Goal: Information Seeking & Learning: Learn about a topic

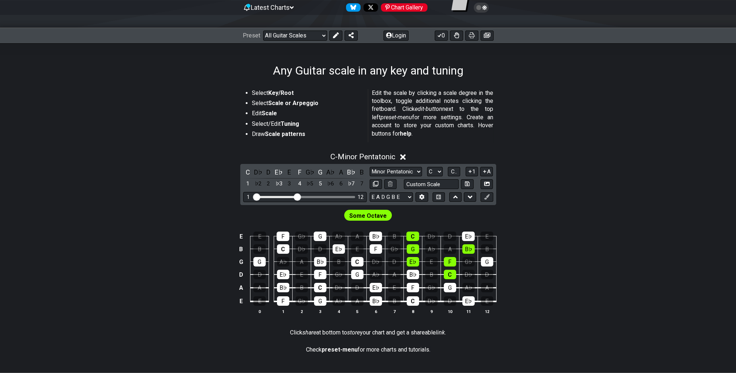
scroll to position [73, 0]
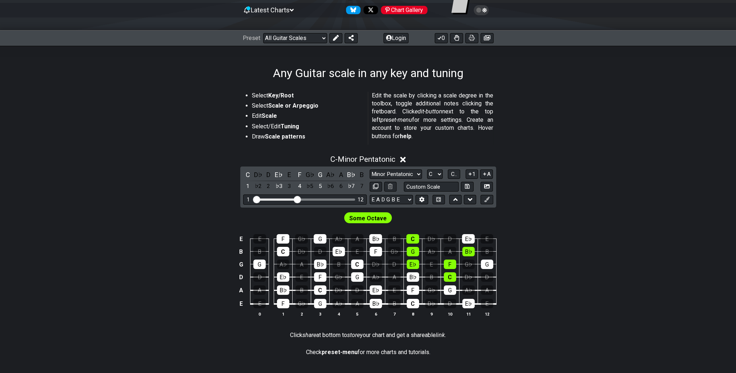
click at [273, 126] on li "Select/Edit Tuning" at bounding box center [307, 127] width 111 height 10
click at [290, 126] on strong "Tuning" at bounding box center [290, 126] width 19 height 7
click at [431, 185] on input "text" at bounding box center [431, 187] width 55 height 10
type input "Custom Scale"
click at [387, 195] on select "E A D G B E E A D G B E E A D G B E B E A D F♯ B A D G C E A D A D G B E E♭ A♭ …" at bounding box center [391, 200] width 43 height 10
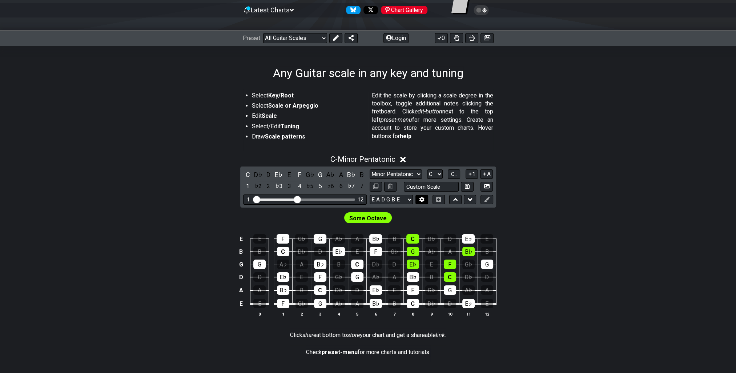
click at [423, 199] on icon at bounding box center [421, 199] width 5 height 5
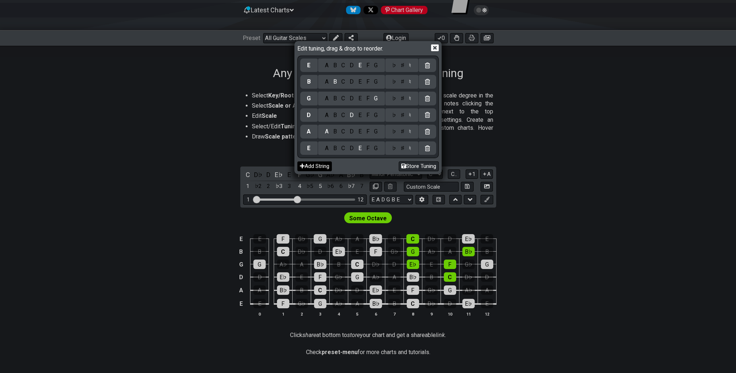
click at [327, 167] on button "Add String" at bounding box center [314, 166] width 35 height 10
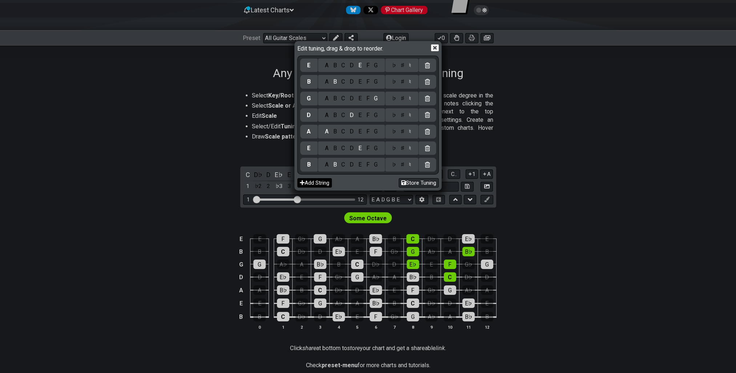
click at [321, 184] on button "Add String" at bounding box center [314, 183] width 35 height 10
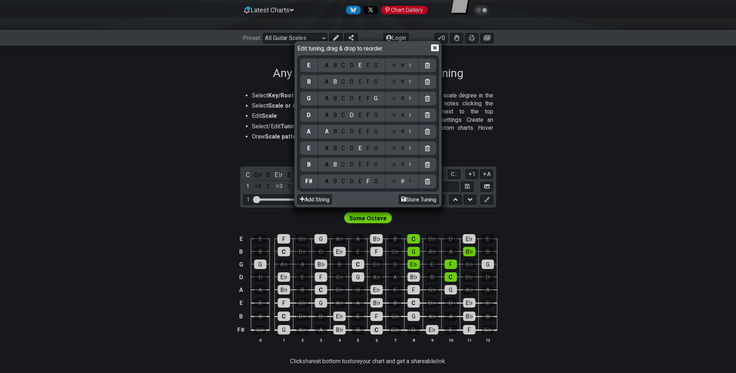
click at [310, 185] on div "F♯" at bounding box center [308, 181] width 17 height 14
click at [308, 182] on div "F♯" at bounding box center [308, 181] width 7 height 8
click at [395, 182] on div "♭" at bounding box center [394, 181] width 8 height 8
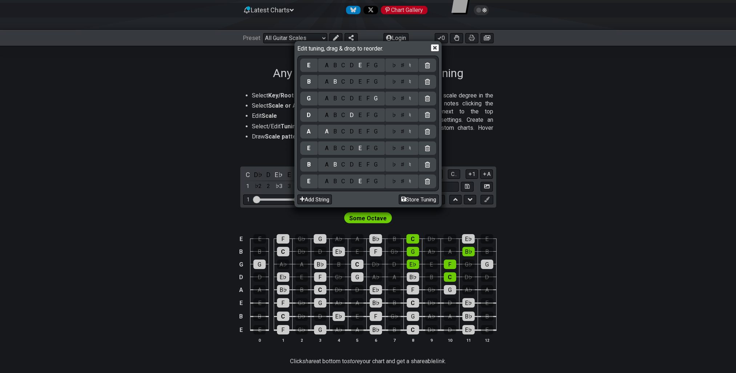
click at [370, 184] on div "F" at bounding box center [368, 181] width 8 height 8
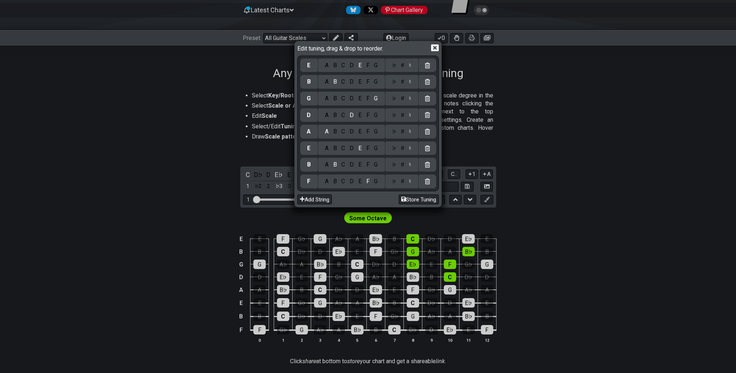
click at [395, 168] on div "♭" at bounding box center [394, 165] width 8 height 8
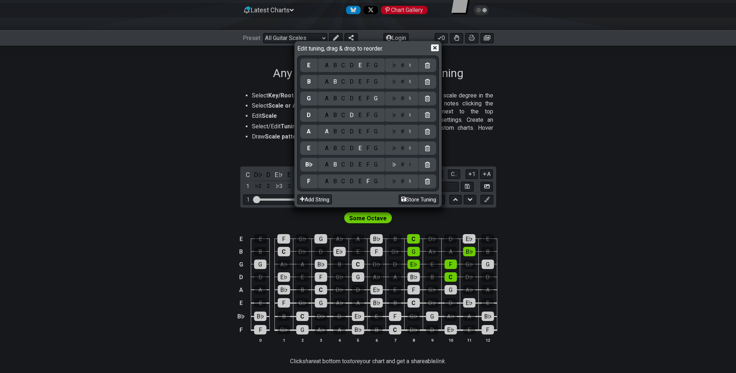
click at [396, 152] on div "♭ ♯ ♮" at bounding box center [401, 148] width 33 height 14
click at [395, 149] on div "♭" at bounding box center [394, 148] width 8 height 8
click at [395, 136] on div "♭ ♯ ♮" at bounding box center [401, 132] width 33 height 14
click at [395, 132] on div "♭" at bounding box center [394, 132] width 8 height 8
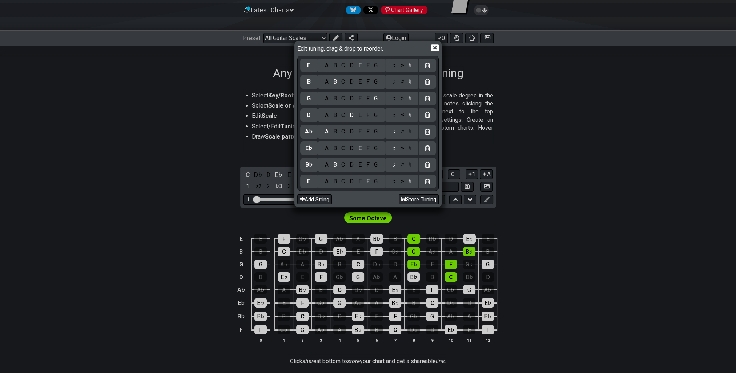
click at [395, 119] on div "♭ ♯ ♮" at bounding box center [401, 115] width 33 height 14
click at [395, 116] on div "♭" at bounding box center [394, 115] width 8 height 8
click at [394, 98] on div "♭" at bounding box center [394, 98] width 8 height 8
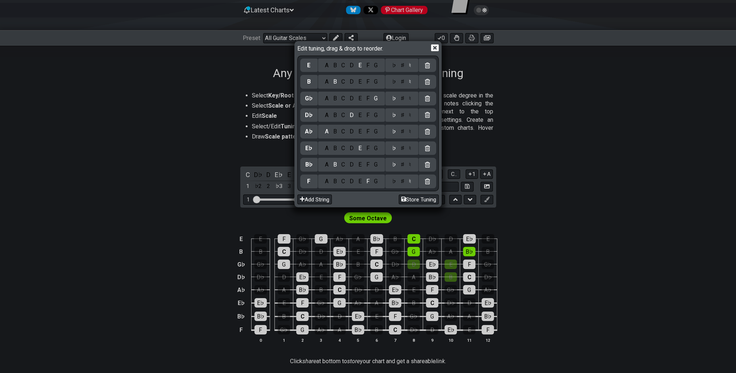
click at [394, 82] on div "♭" at bounding box center [394, 82] width 8 height 8
click at [394, 66] on div "♭" at bounding box center [394, 65] width 8 height 8
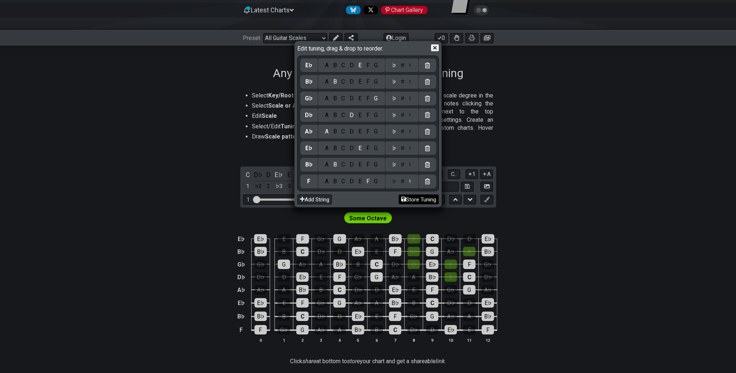
click at [428, 199] on button "Store Tuning" at bounding box center [419, 199] width 40 height 10
click at [420, 195] on button "Store Tuning" at bounding box center [419, 199] width 40 height 10
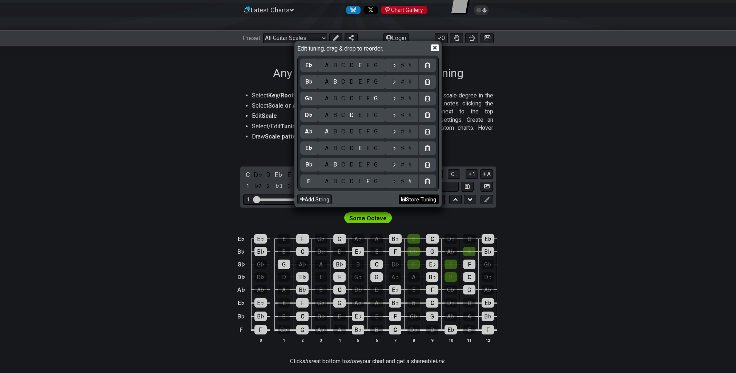
click at [420, 195] on button "Store Tuning" at bounding box center [419, 199] width 40 height 10
click at [419, 199] on button "Store Tuning" at bounding box center [419, 199] width 40 height 10
click at [437, 49] on icon at bounding box center [435, 48] width 8 height 7
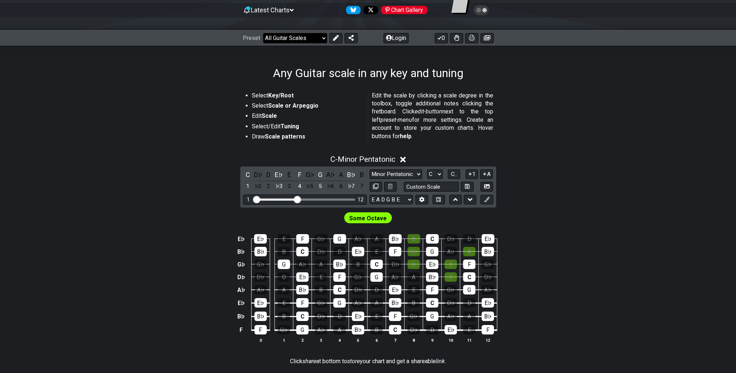
click at [292, 33] on select "Welcome to #fretflip! Initial Preset Custom Preset Minor Pentatonic Major Penta…" at bounding box center [295, 38] width 64 height 10
click at [408, 168] on div "C D♭ D E♭ E F G♭ G A♭ A B♭ B 1 ♭2 2 ♭3 3 4 ♭5 5 ♭6 6 ♭7 7 Minor Pentatonic Root…" at bounding box center [368, 186] width 256 height 41
click at [407, 170] on select "Minor Pentatonic Root Minor Pentatonic Major Pentatonic Minor Blues Major Blues…" at bounding box center [396, 174] width 52 height 10
select select "Major / [PERSON_NAME]"
click at [370, 169] on select "Minor Pentatonic Root Minor Pentatonic Major Pentatonic Minor Blues Major Blues…" at bounding box center [396, 174] width 52 height 10
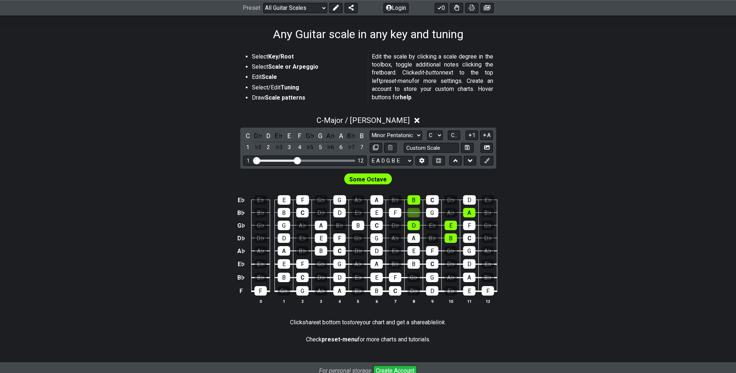
scroll to position [100, 0]
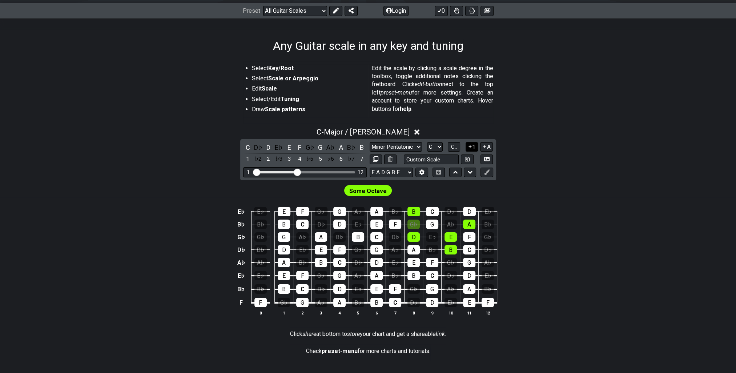
click at [470, 146] on icon at bounding box center [469, 146] width 3 height 3
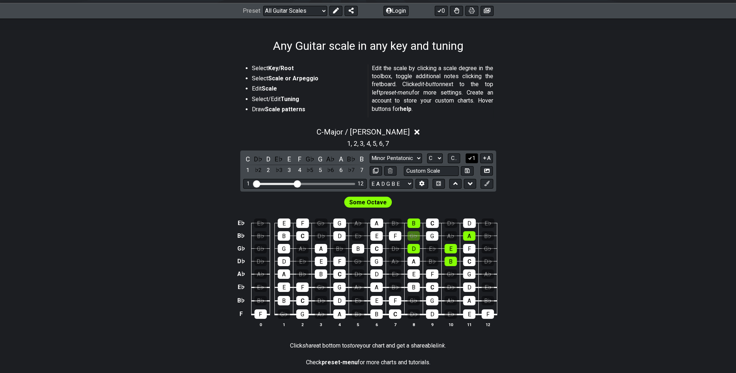
click at [471, 154] on button "1" at bounding box center [471, 158] width 12 height 10
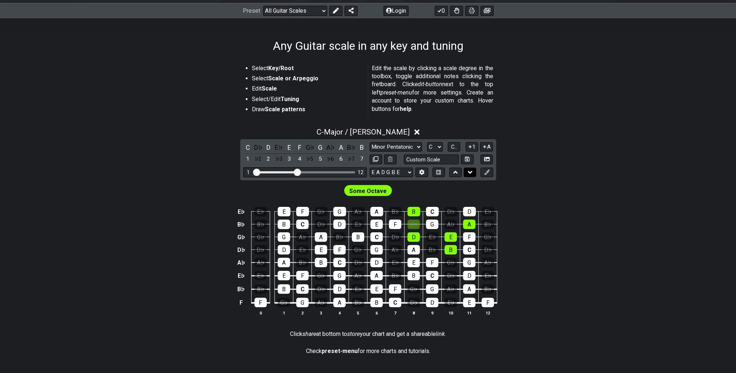
click at [465, 171] on button at bounding box center [470, 173] width 12 height 10
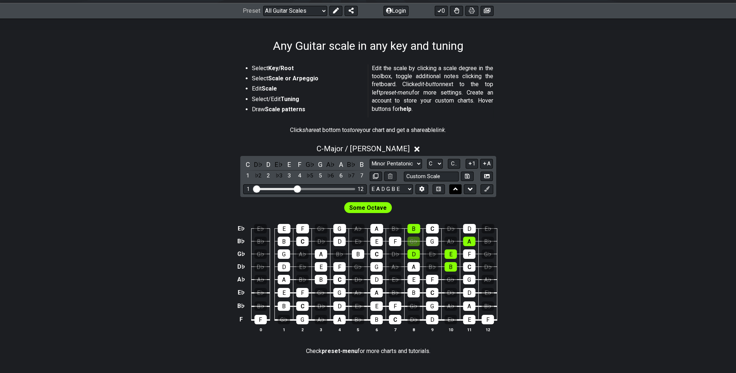
click at [459, 186] on button at bounding box center [455, 189] width 12 height 10
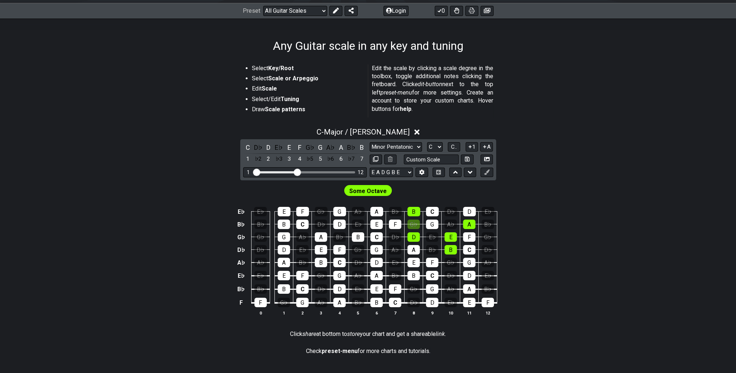
drag, startPoint x: 301, startPoint y: 171, endPoint x: 320, endPoint y: 174, distance: 19.1
click at [320, 174] on div "1 12" at bounding box center [305, 172] width 124 height 10
drag, startPoint x: 298, startPoint y: 171, endPoint x: 327, endPoint y: 170, distance: 29.1
click at [326, 172] on input "Visible fret range" at bounding box center [304, 172] width 103 height 0
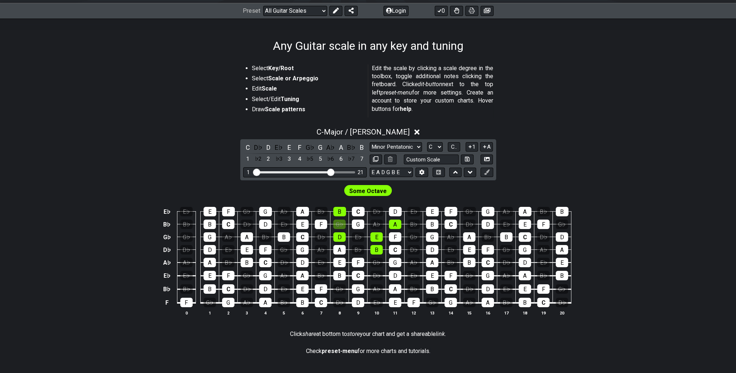
click at [329, 172] on input "Visible fret range" at bounding box center [304, 172] width 103 height 0
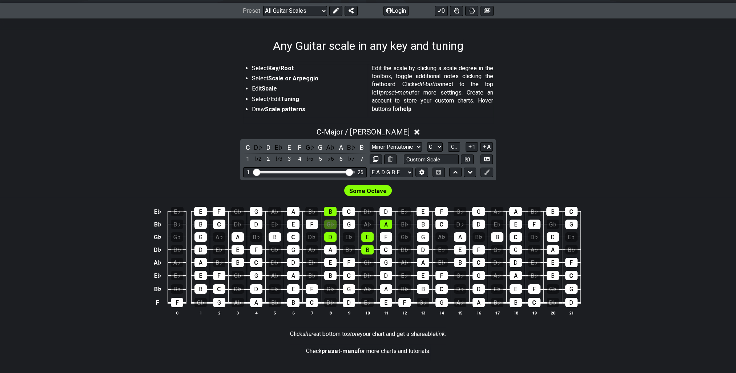
drag, startPoint x: 329, startPoint y: 170, endPoint x: 349, endPoint y: 171, distance: 20.4
click at [349, 172] on input "Visible fret range" at bounding box center [304, 172] width 103 height 0
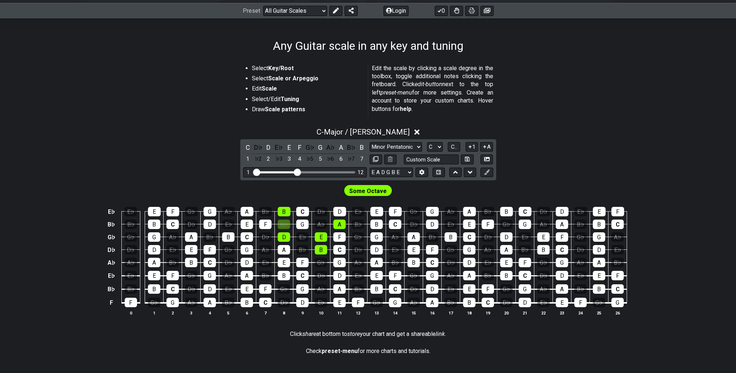
drag, startPoint x: 348, startPoint y: 171, endPoint x: 297, endPoint y: 171, distance: 50.5
click at [297, 172] on input "Visible fret range" at bounding box center [304, 172] width 103 height 0
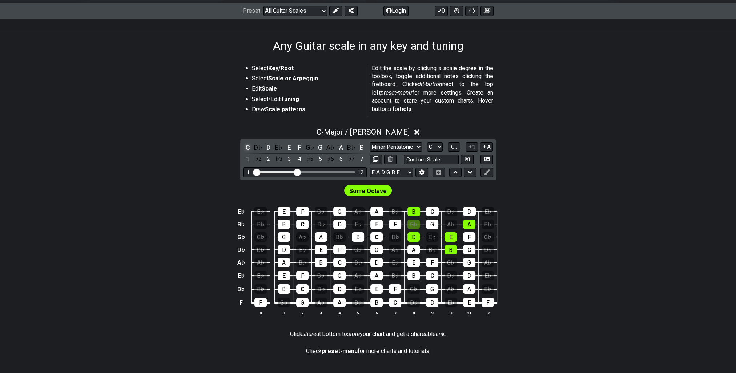
click at [250, 148] on div "C" at bounding box center [247, 147] width 9 height 10
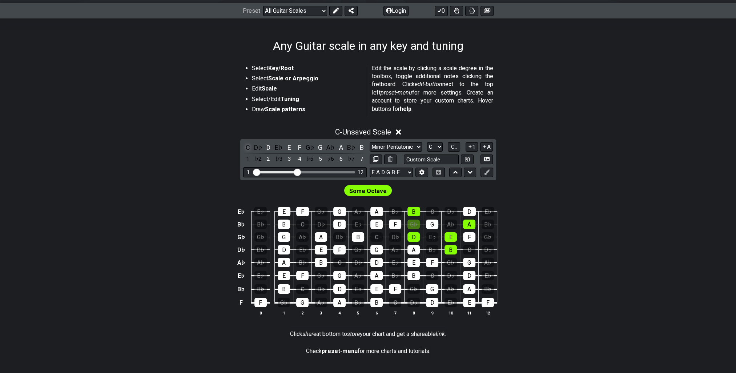
click at [250, 147] on div "C" at bounding box center [247, 147] width 9 height 10
click at [262, 302] on div "F" at bounding box center [260, 302] width 12 height 9
click at [265, 303] on div "F" at bounding box center [260, 302] width 12 height 9
click at [381, 191] on span "Some Octave" at bounding box center [367, 191] width 37 height 11
click at [388, 172] on select "E A D G B E F B♭ E♭ A♭ D♭ G♭ B♭ E♭ E A D G B E B E A D F♯ B A D G C E A D A D G…" at bounding box center [391, 173] width 43 height 10
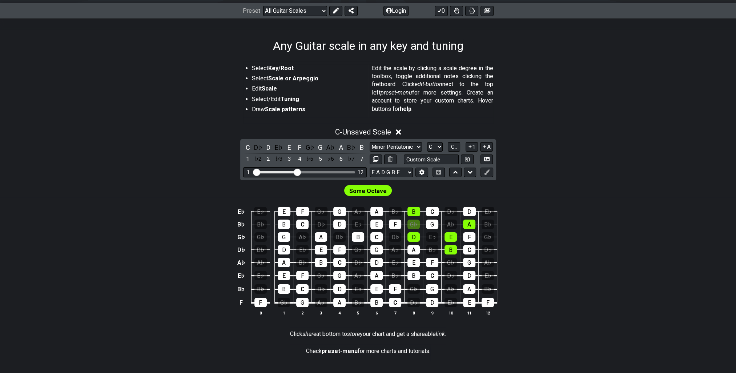
select select "F Bb Eb Ab Db Gb Bb Eb"
click at [370, 168] on select "E A D G B E F B♭ E♭ A♭ D♭ G♭ B♭ E♭ E A D G B E B E A D F♯ B A D G C E A D A D G…" at bounding box center [391, 173] width 43 height 10
click at [428, 150] on select "A♭ A A♯ B♭ B C C♯ D♭ D D♯ E♭ E F F♯ G♭ G G♯" at bounding box center [435, 147] width 16 height 10
click at [532, 214] on div "E♭ E♭ E F G♭ G A♭ A B♭ B C D♭ D E♭ B♭ B♭ B C D♭ D E♭ E F G♭ G A♭ A B♭ G♭ G♭ G A…" at bounding box center [368, 261] width 736 height 128
click at [434, 148] on select "A♭ A A♯ B♭ B C C♯ D♭ D D♯ E♭ E F F♯ G♭ G G♯" at bounding box center [435, 147] width 16 height 10
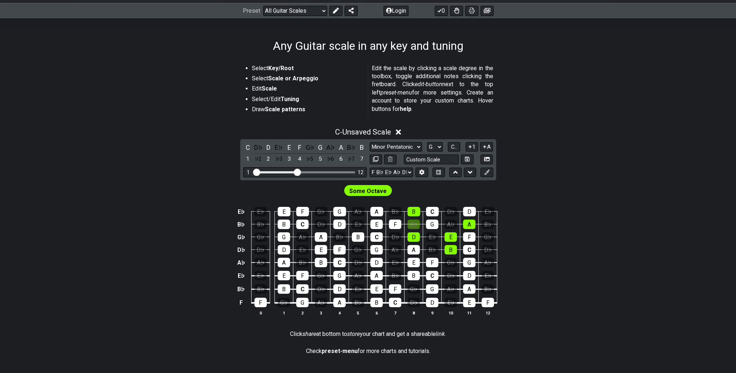
click at [427, 142] on select "A♭ A A♯ B♭ B C C♯ D♭ D D♯ E♭ E F F♯ G♭ G G♯" at bounding box center [435, 147] width 16 height 10
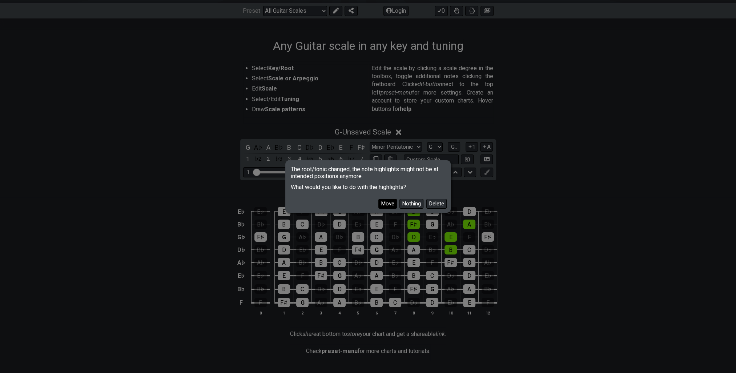
click at [390, 205] on button "Move" at bounding box center [387, 204] width 19 height 10
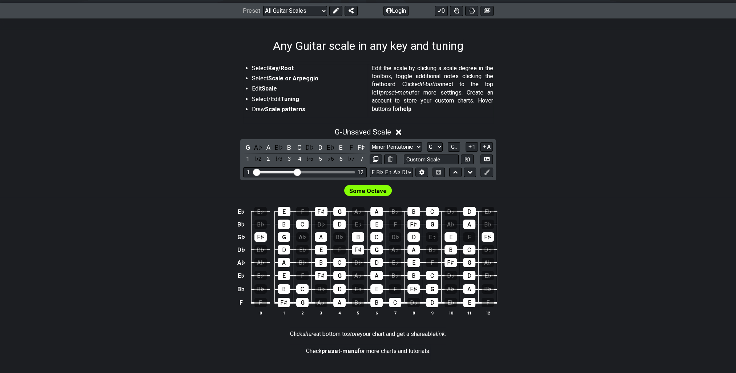
click at [376, 193] on span "Some Octave" at bounding box center [367, 191] width 37 height 11
click at [376, 191] on span "Some Octave" at bounding box center [367, 191] width 37 height 11
click at [373, 189] on span "Some Octave" at bounding box center [367, 191] width 37 height 11
click at [435, 146] on select "A♭ A A♯ B♭ B C C♯ D♭ D D♯ E♭ E F F♯ G♭ G G♯" at bounding box center [435, 147] width 16 height 10
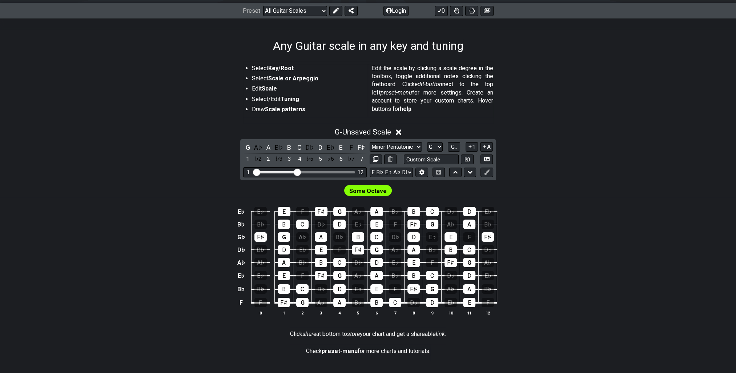
select select "Gb"
click at [427, 142] on select "A♭ A A♯ B♭ B C C♯ D♭ D D♯ E♭ E F F♯ G♭ G G♯" at bounding box center [435, 147] width 16 height 10
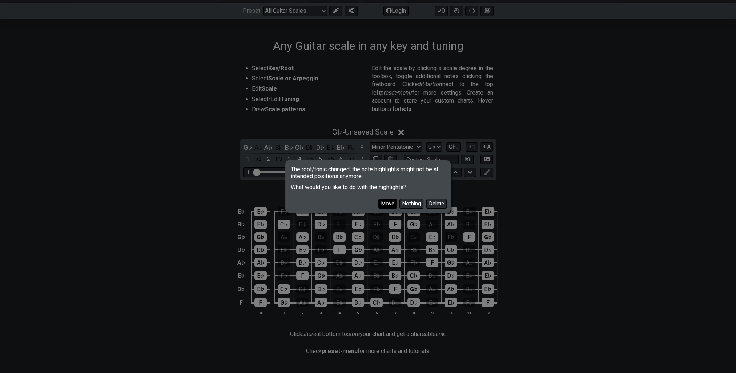
click at [384, 201] on button "Move" at bounding box center [387, 204] width 19 height 10
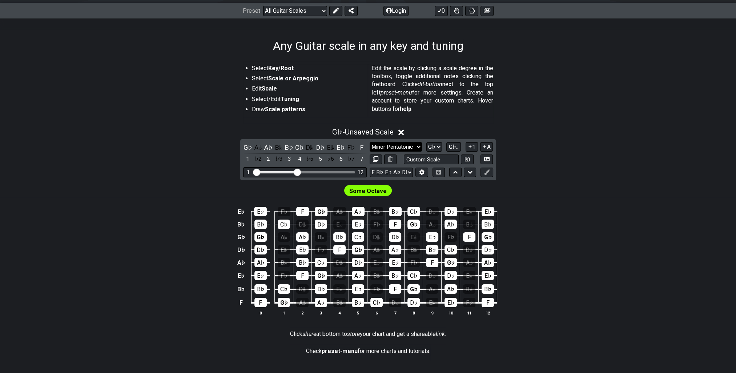
click at [395, 150] on select "Minor Pentatonic Root Minor Pentatonic Major Pentatonic Minor Blues Major Blues…" at bounding box center [396, 147] width 52 height 10
select select "Sym. Dim. / Half-Whole"
click at [370, 142] on select "Minor Pentatonic Root Minor Pentatonic Major Pentatonic Minor Blues Major Blues…" at bounding box center [396, 147] width 52 height 10
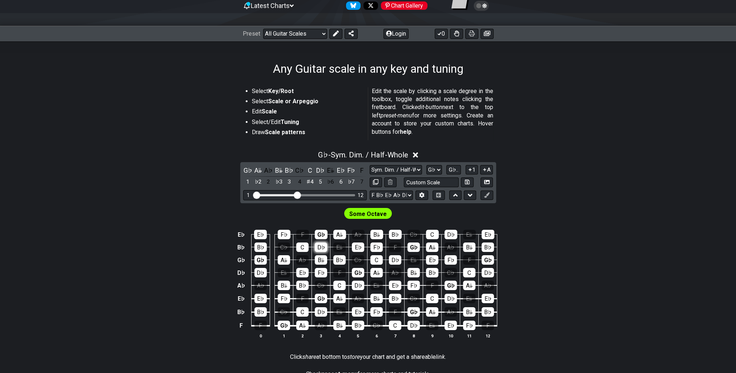
scroll to position [64, 0]
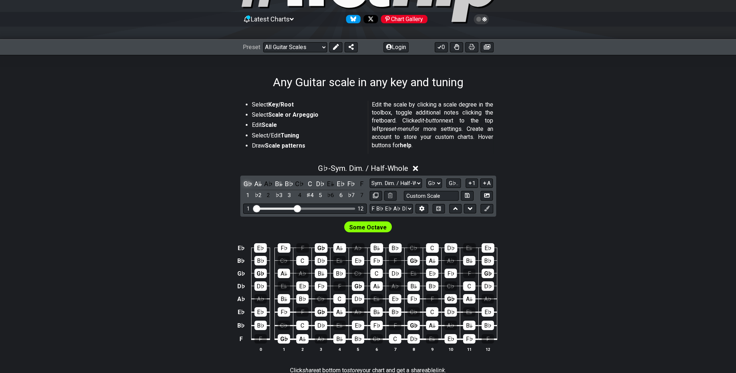
click at [246, 184] on div "G♭" at bounding box center [247, 184] width 9 height 10
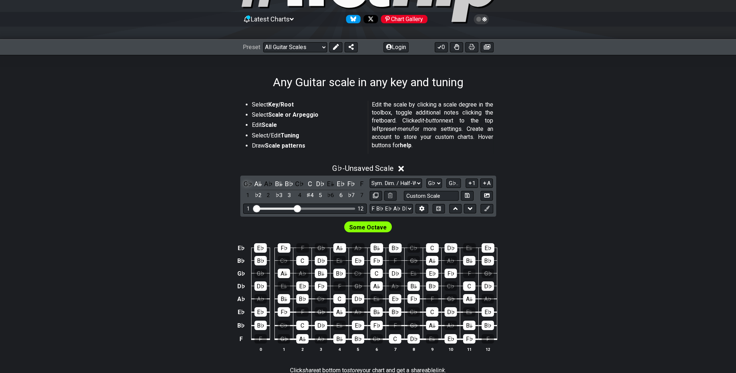
click at [246, 184] on div "G♭" at bounding box center [247, 184] width 9 height 10
click at [355, 225] on span "Some Octave" at bounding box center [367, 227] width 37 height 11
